Goal: Task Accomplishment & Management: Manage account settings

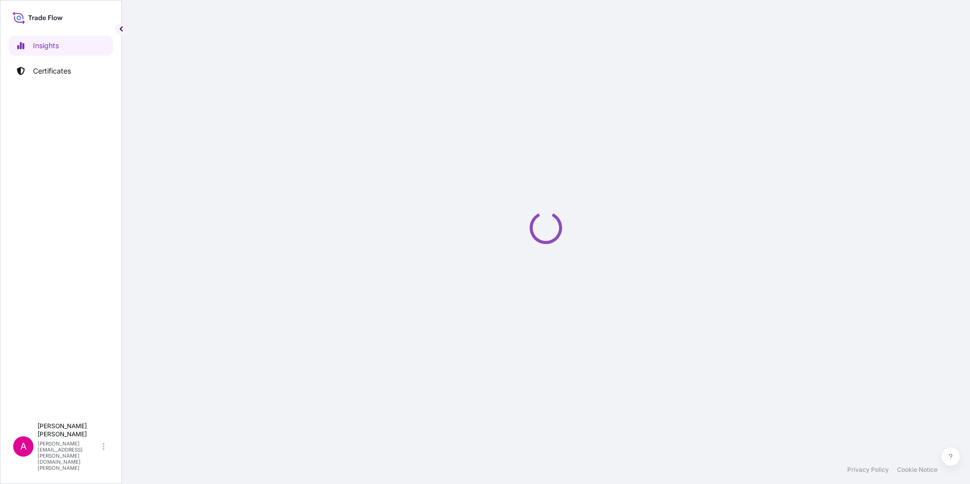
select select "2025"
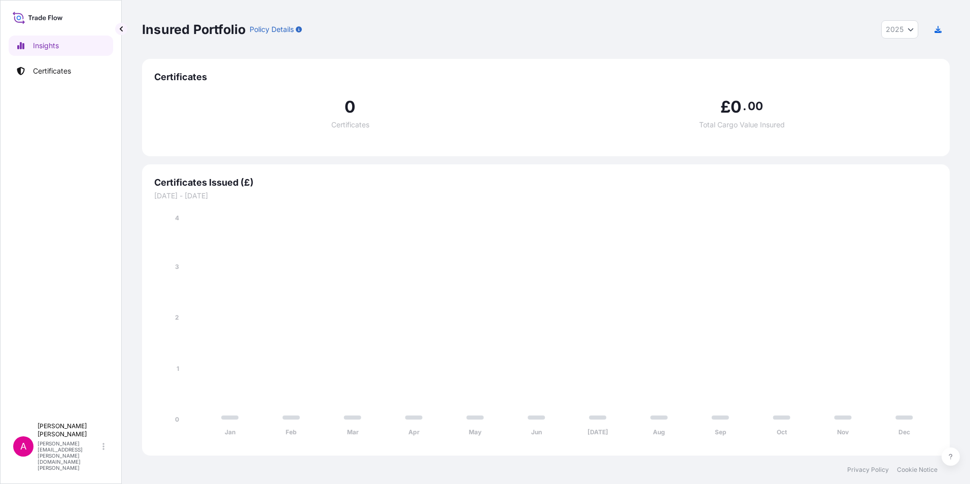
click at [179, 77] on span "Certificates" at bounding box center [546, 77] width 784 height 12
click at [170, 78] on span "Certificates" at bounding box center [546, 77] width 784 height 12
click at [211, 184] on span "Certificates Issued (£)" at bounding box center [546, 183] width 784 height 12
click at [190, 184] on span "Certificates Issued (£)" at bounding box center [546, 183] width 784 height 12
click at [177, 198] on span "[DATE] - [DATE]" at bounding box center [546, 196] width 784 height 10
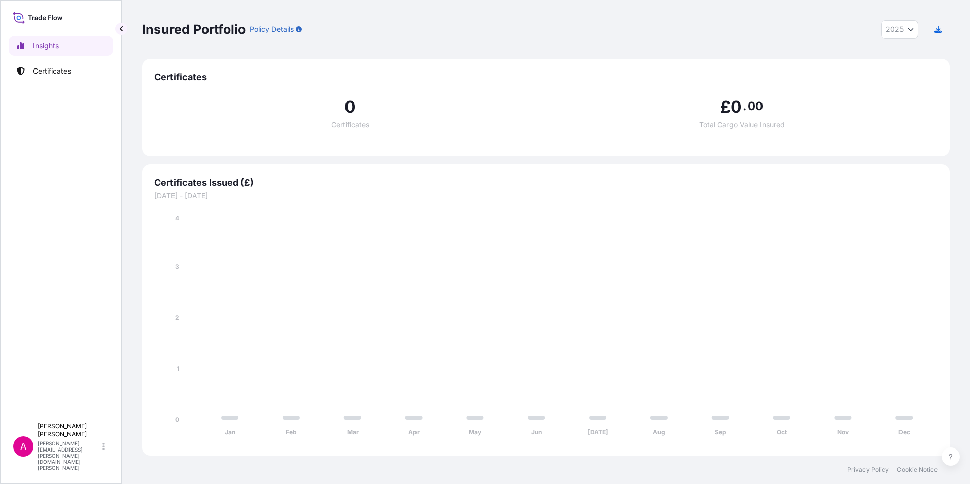
click at [515, 190] on div "Certificates Issued (£) [DATE] - [DATE] Jan Feb Mar Apr May Jun [DATE] Aug Sep …" at bounding box center [546, 309] width 808 height 291
click at [180, 77] on span "Certificates" at bounding box center [546, 77] width 784 height 12
click at [189, 28] on p "Insured Portfolio" at bounding box center [194, 29] width 104 height 16
click at [46, 69] on p "Certificates" at bounding box center [52, 71] width 38 height 10
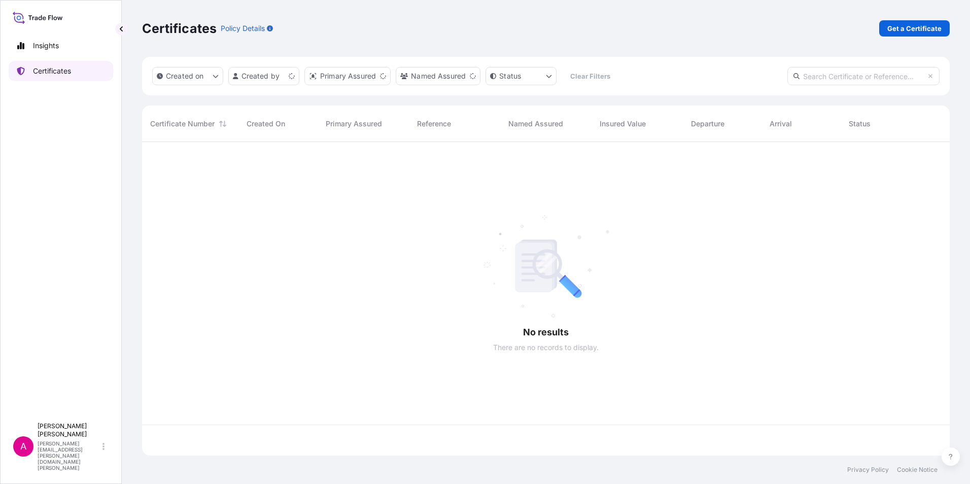
scroll to position [312, 800]
